Goal: Navigation & Orientation: Find specific page/section

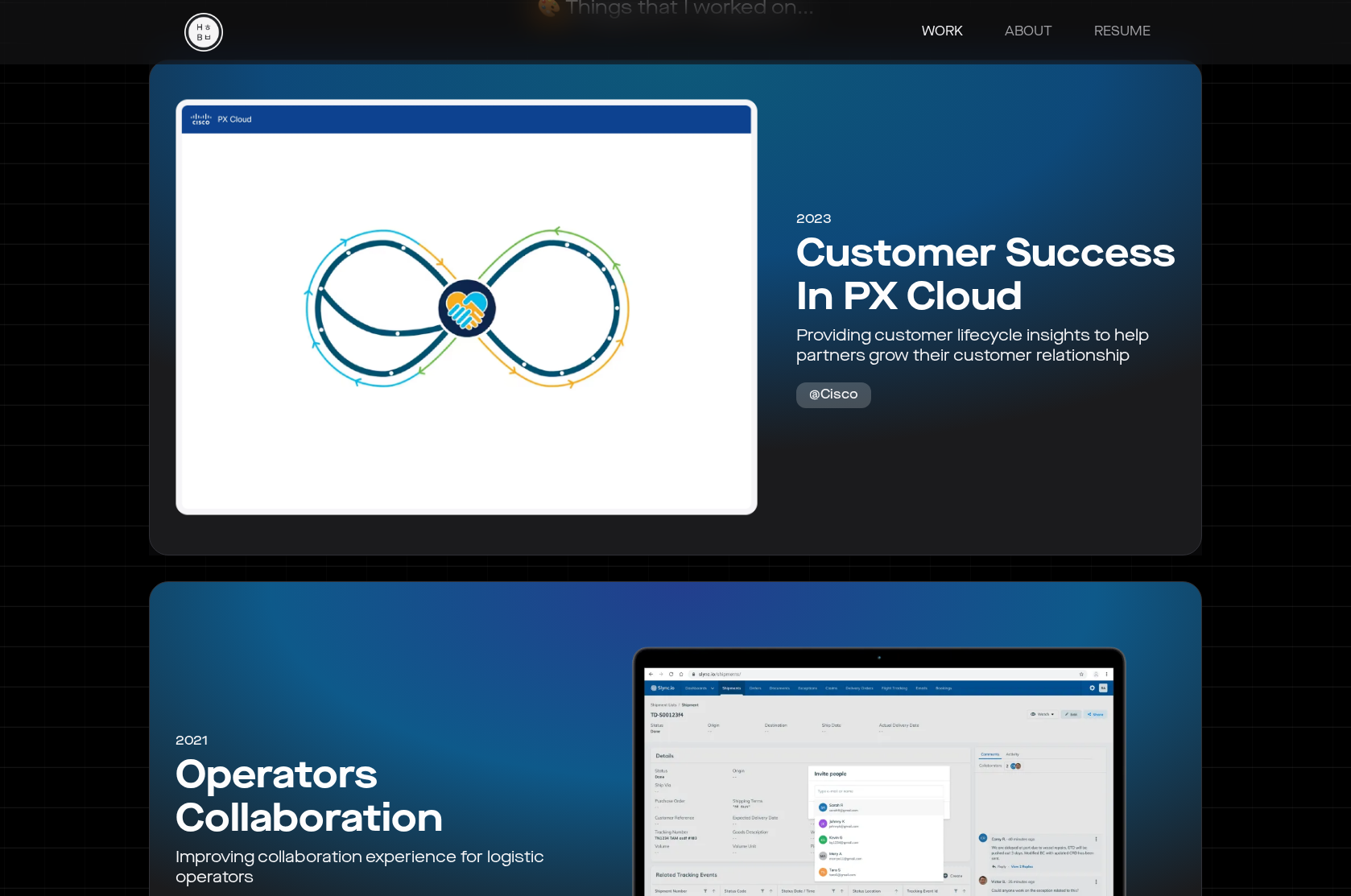
scroll to position [971, 0]
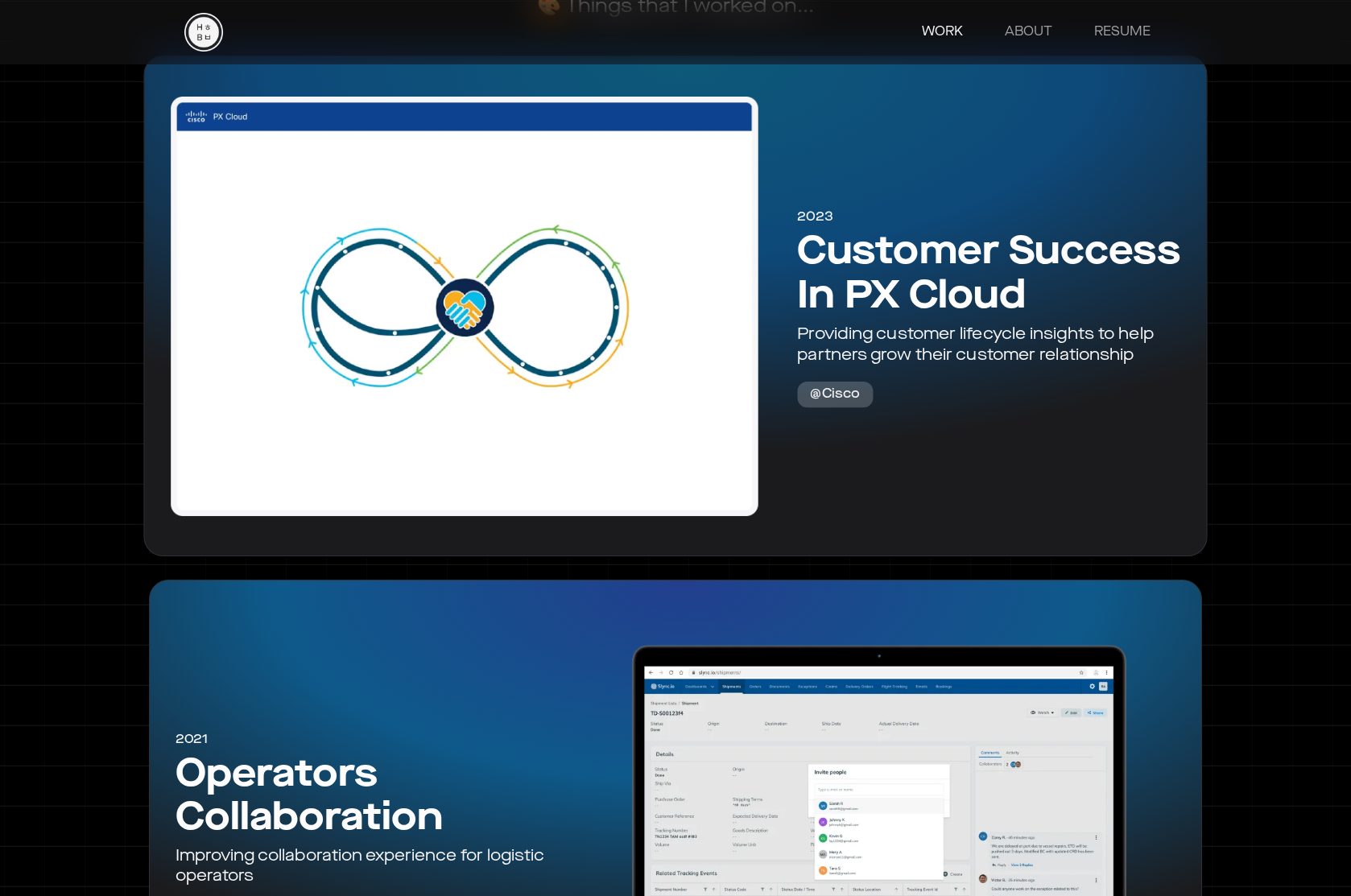
click at [616, 390] on div at bounding box center [464, 306] width 614 height 448
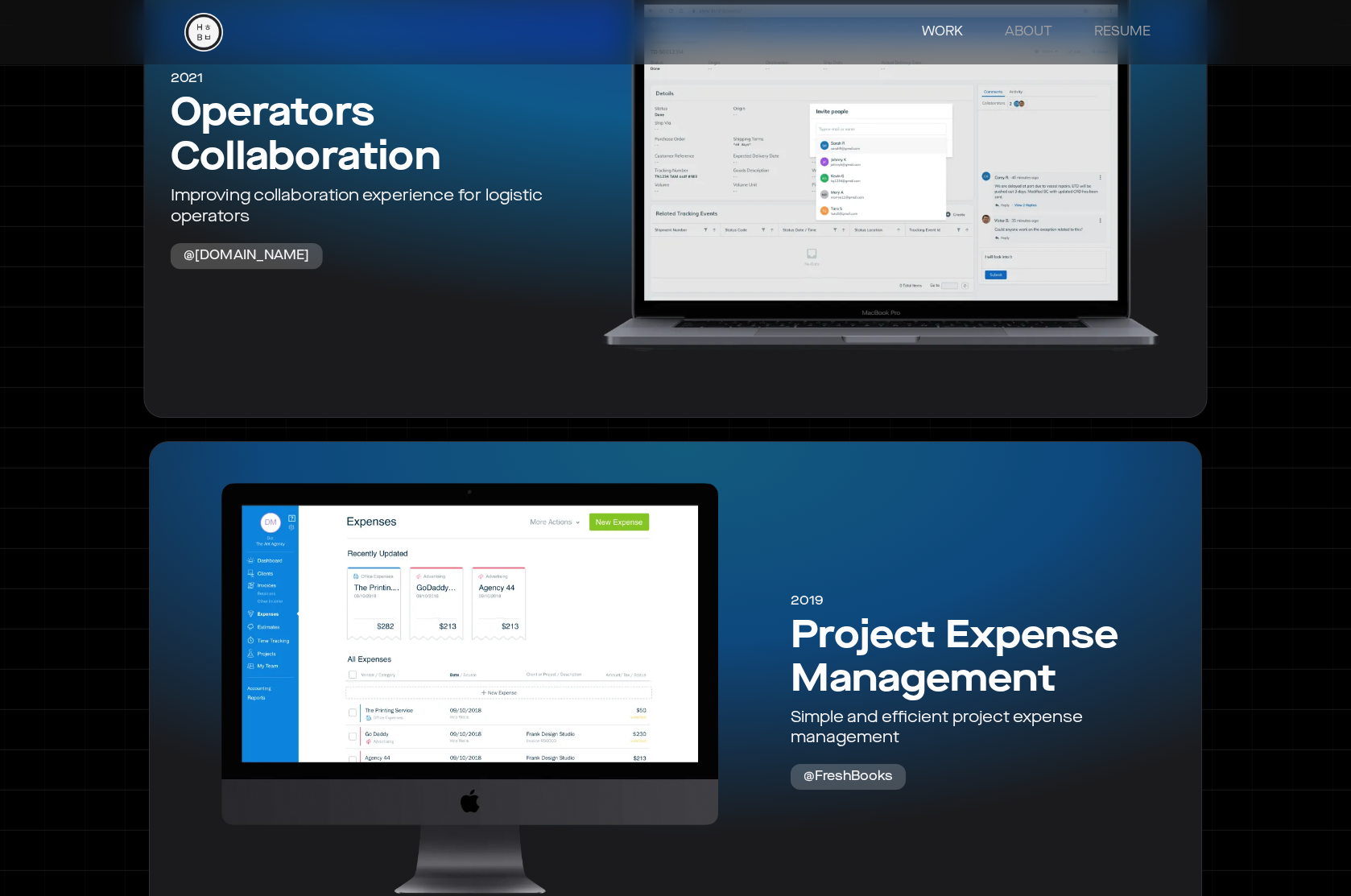
scroll to position [1283, 0]
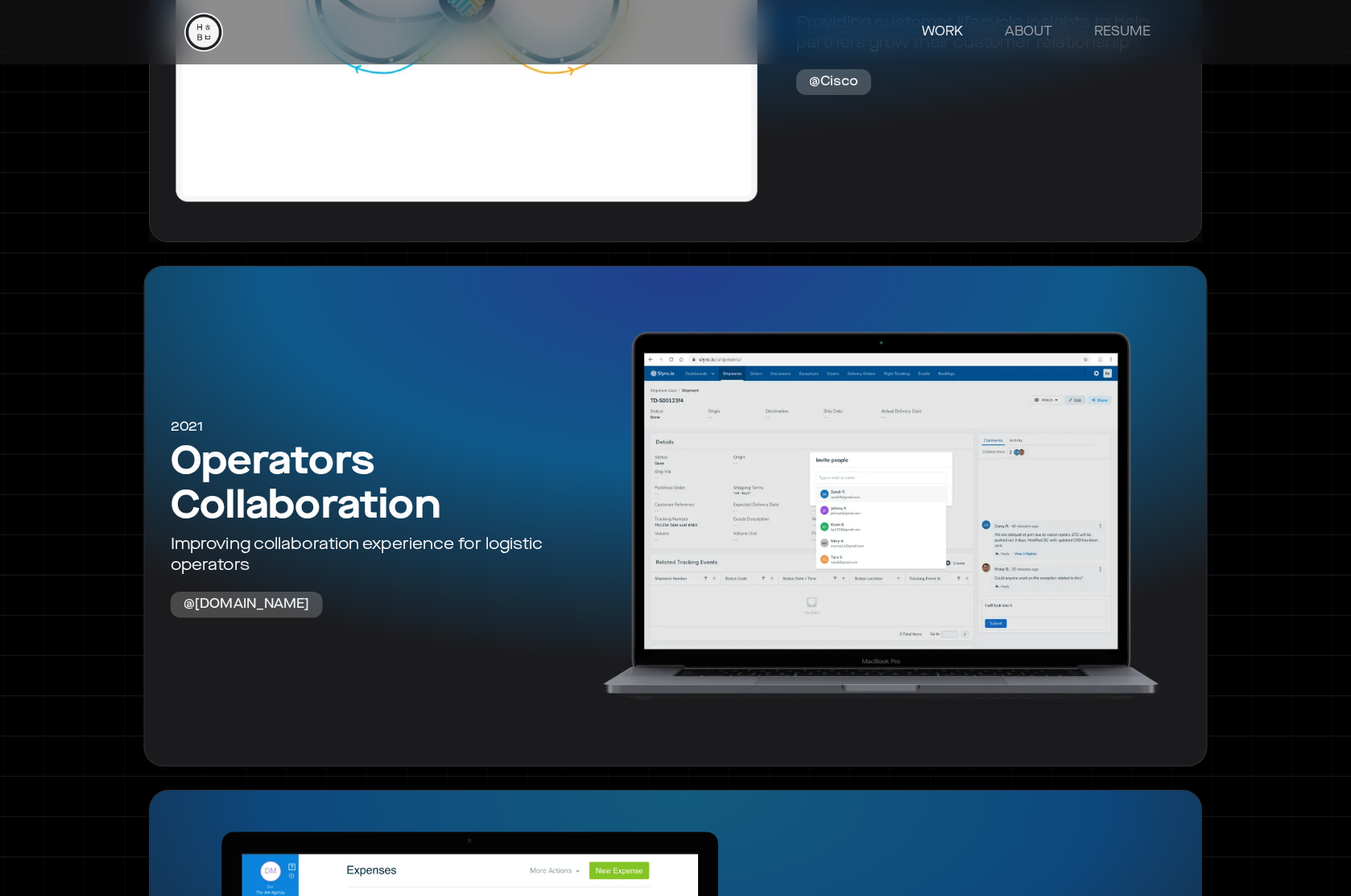
click at [570, 584] on div "2021 Operators Collaboration Improving collaboration experience for logistic op…" at bounding box center [365, 515] width 414 height 204
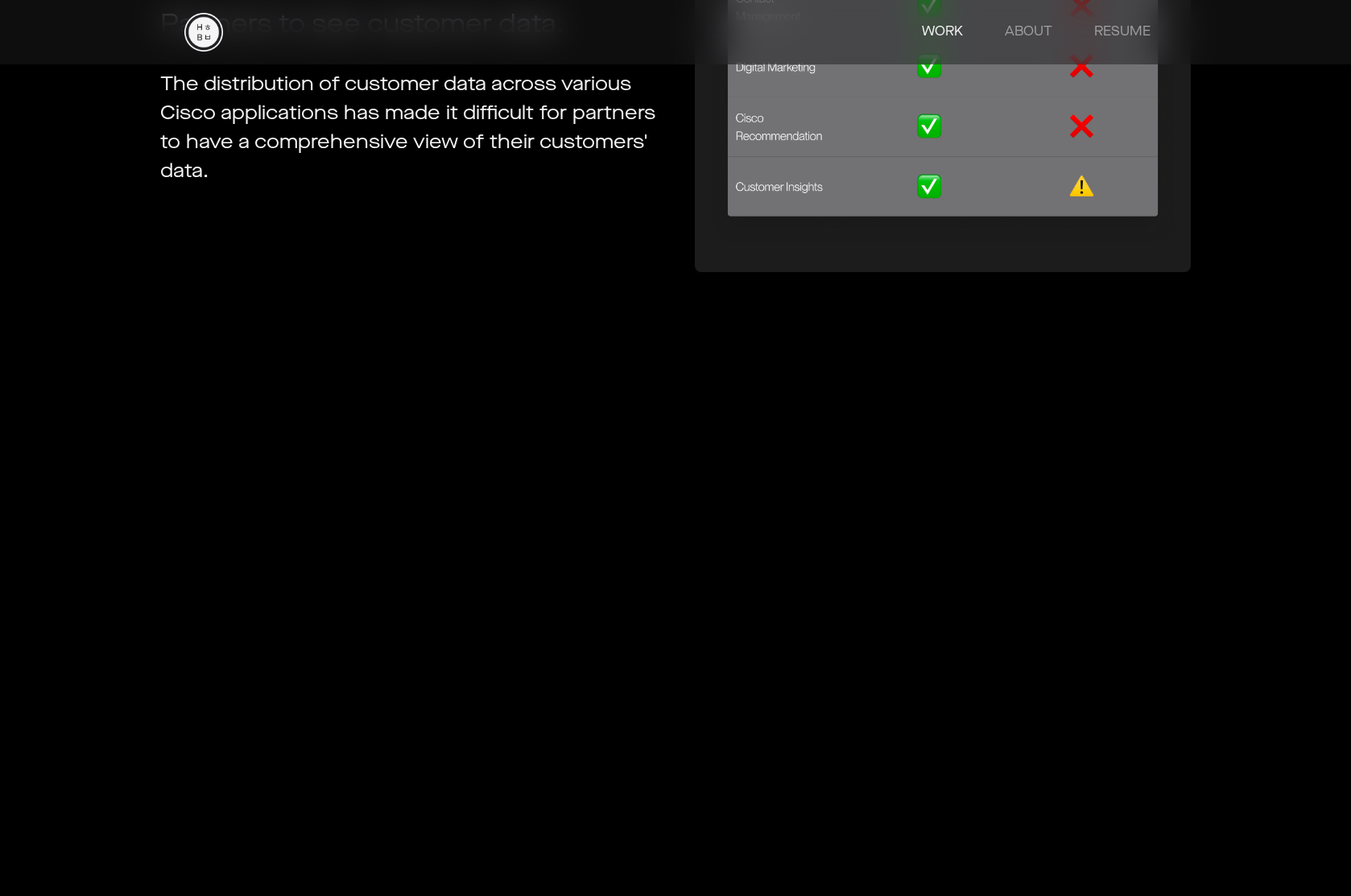
scroll to position [3014, 0]
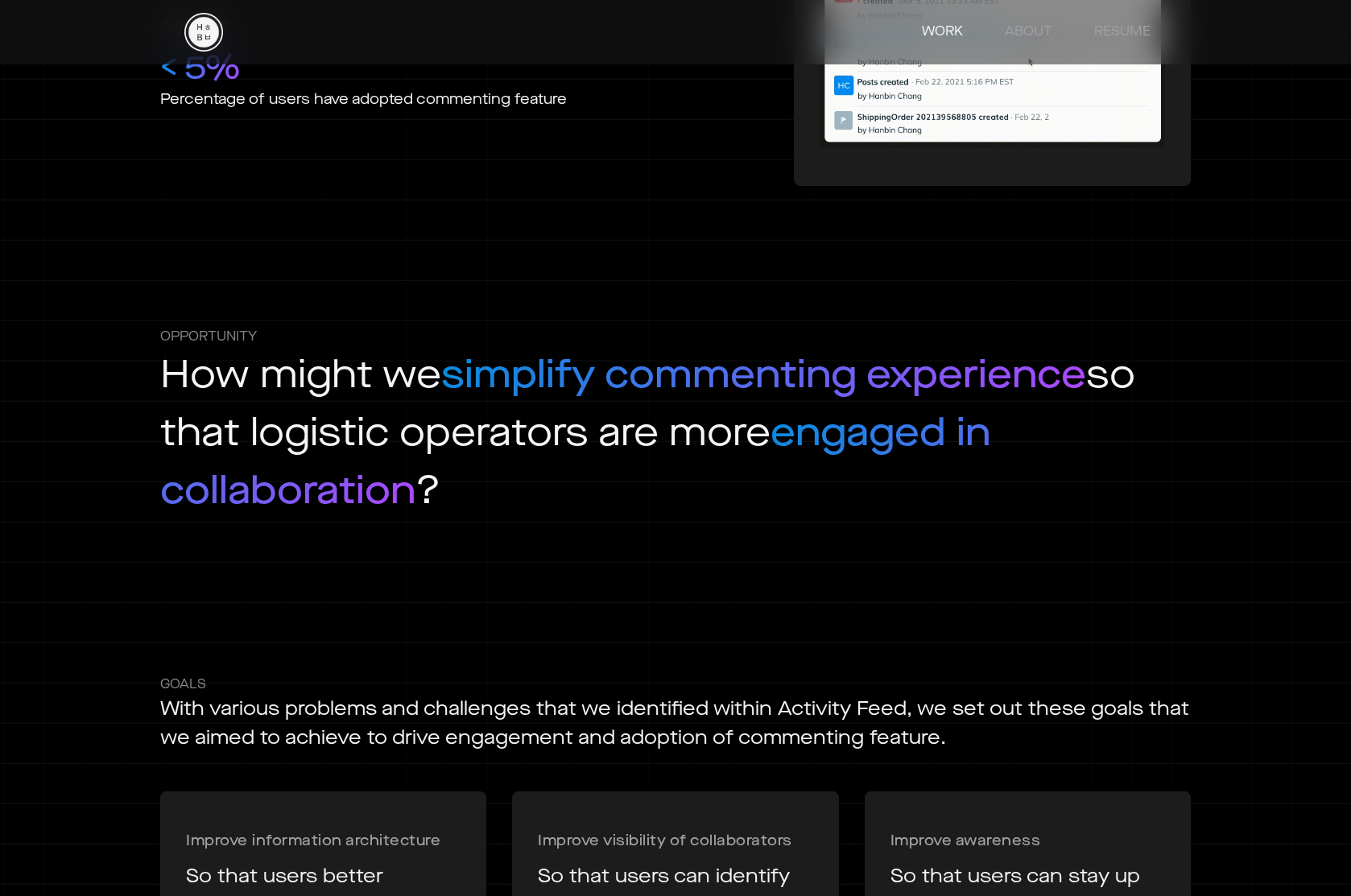
scroll to position [3685, 0]
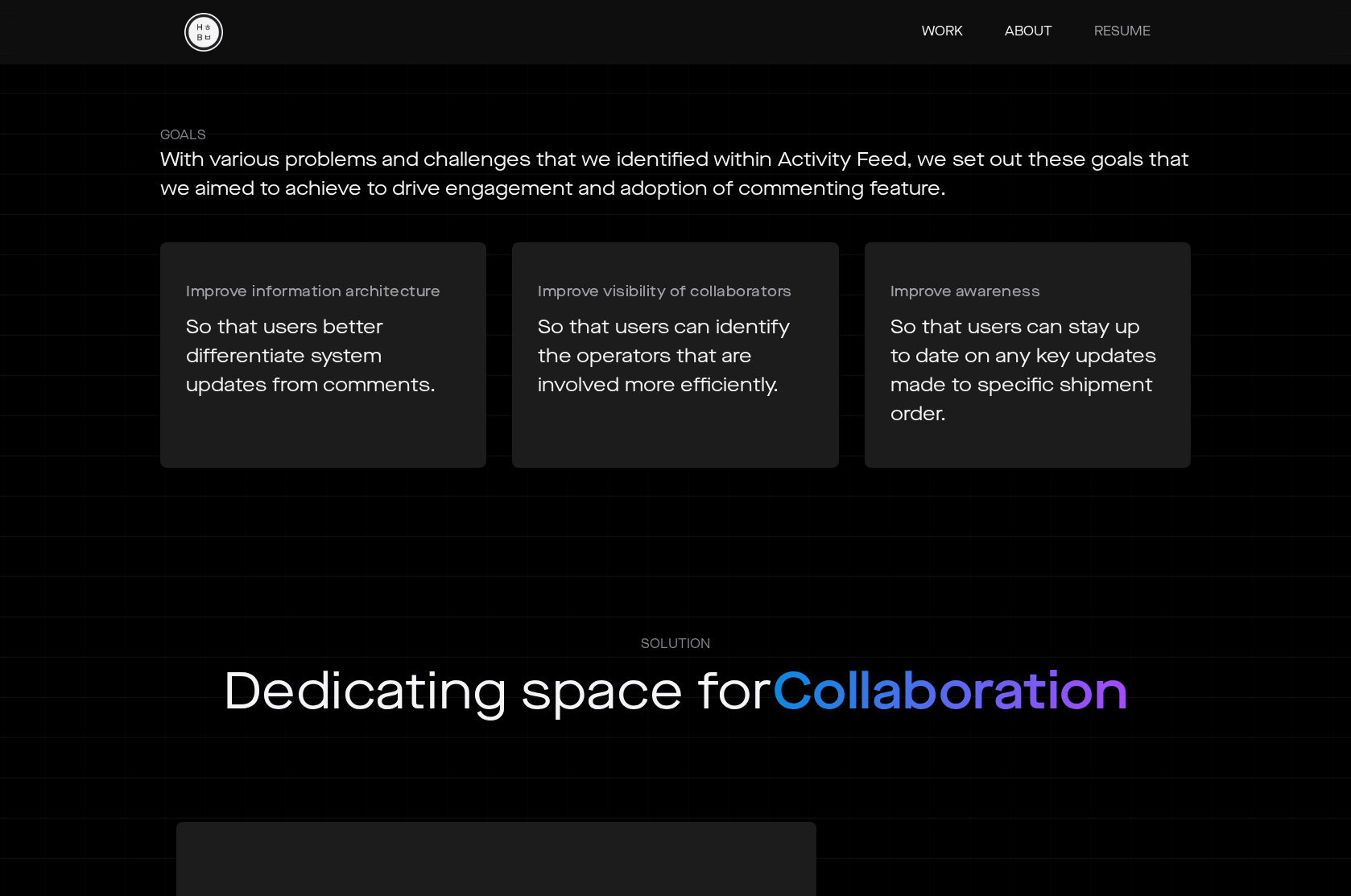
click at [1024, 23] on link "ABOUT" at bounding box center [1028, 32] width 80 height 32
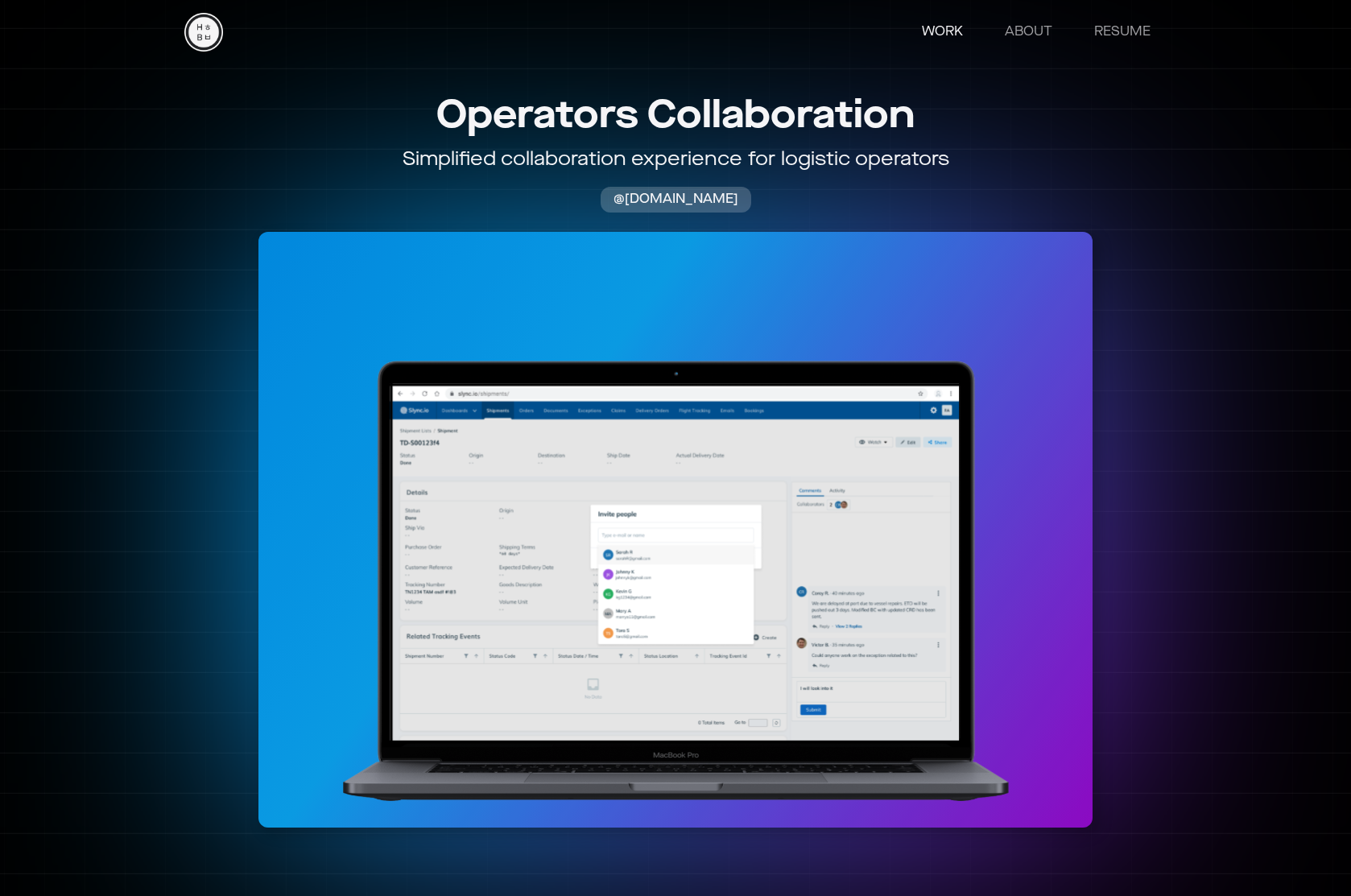
scroll to position [0, 0]
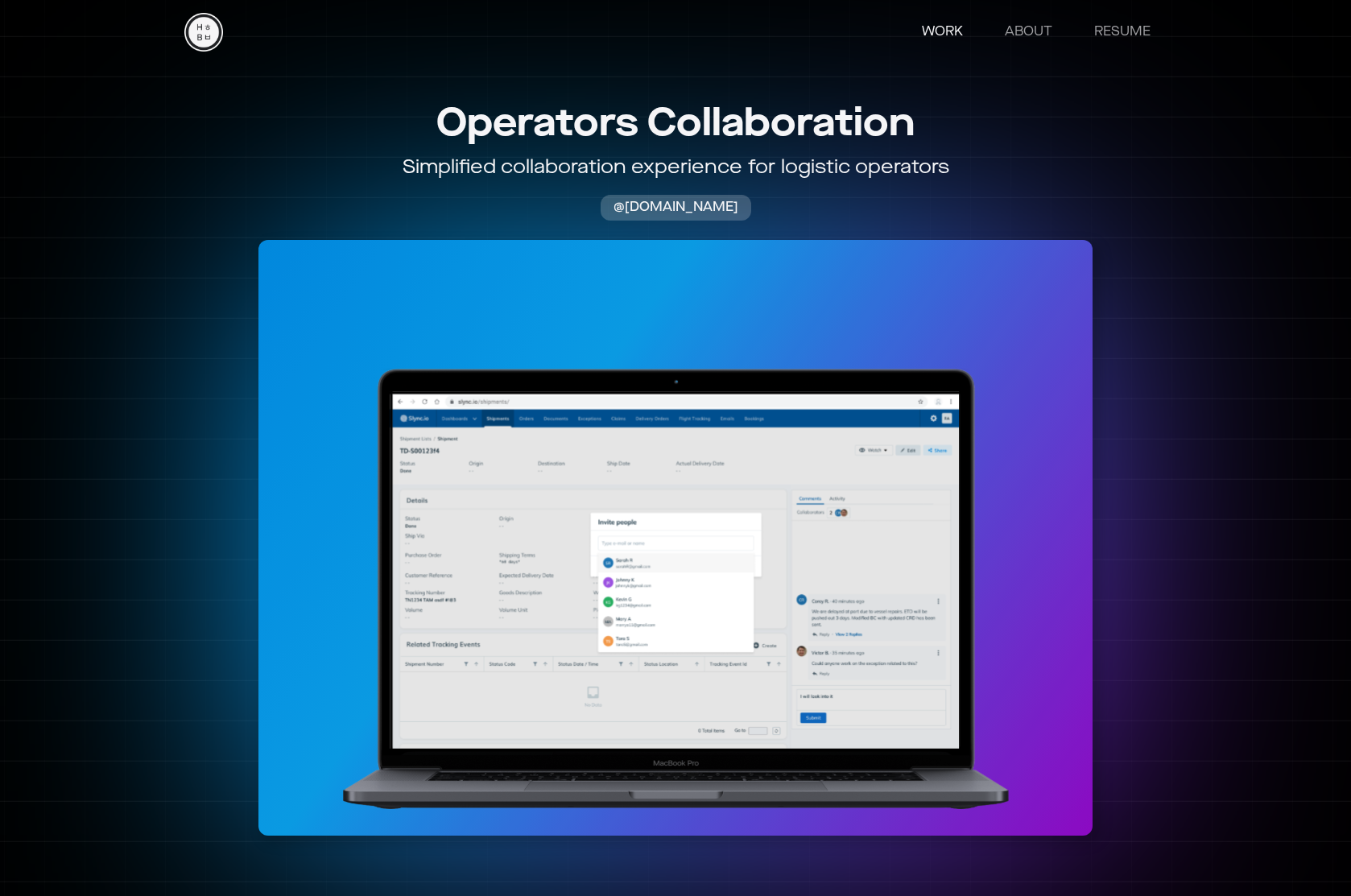
click at [949, 24] on link "WORK" at bounding box center [942, 32] width 73 height 32
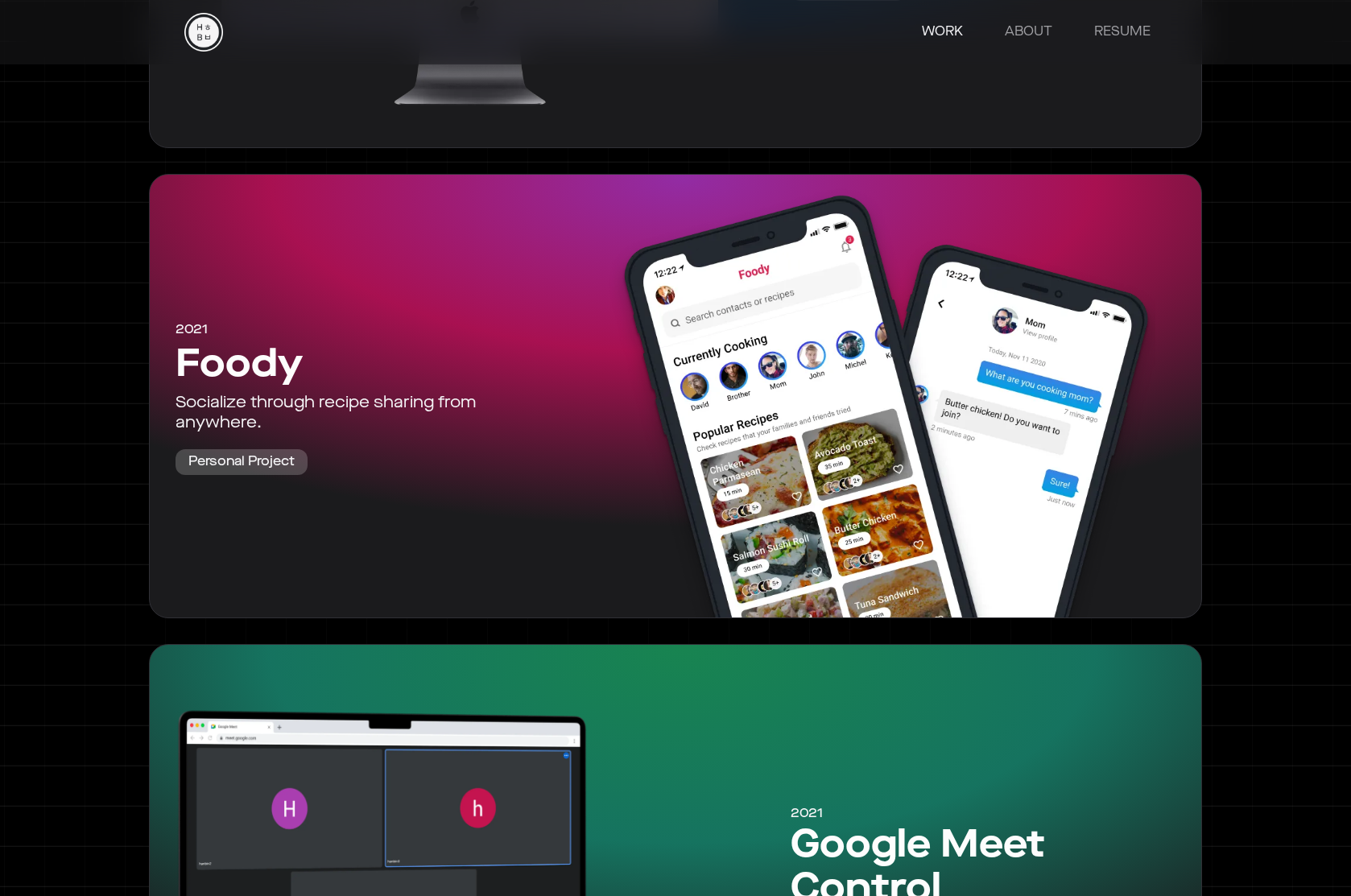
scroll to position [2938, 0]
